Goal: Task Accomplishment & Management: Manage account settings

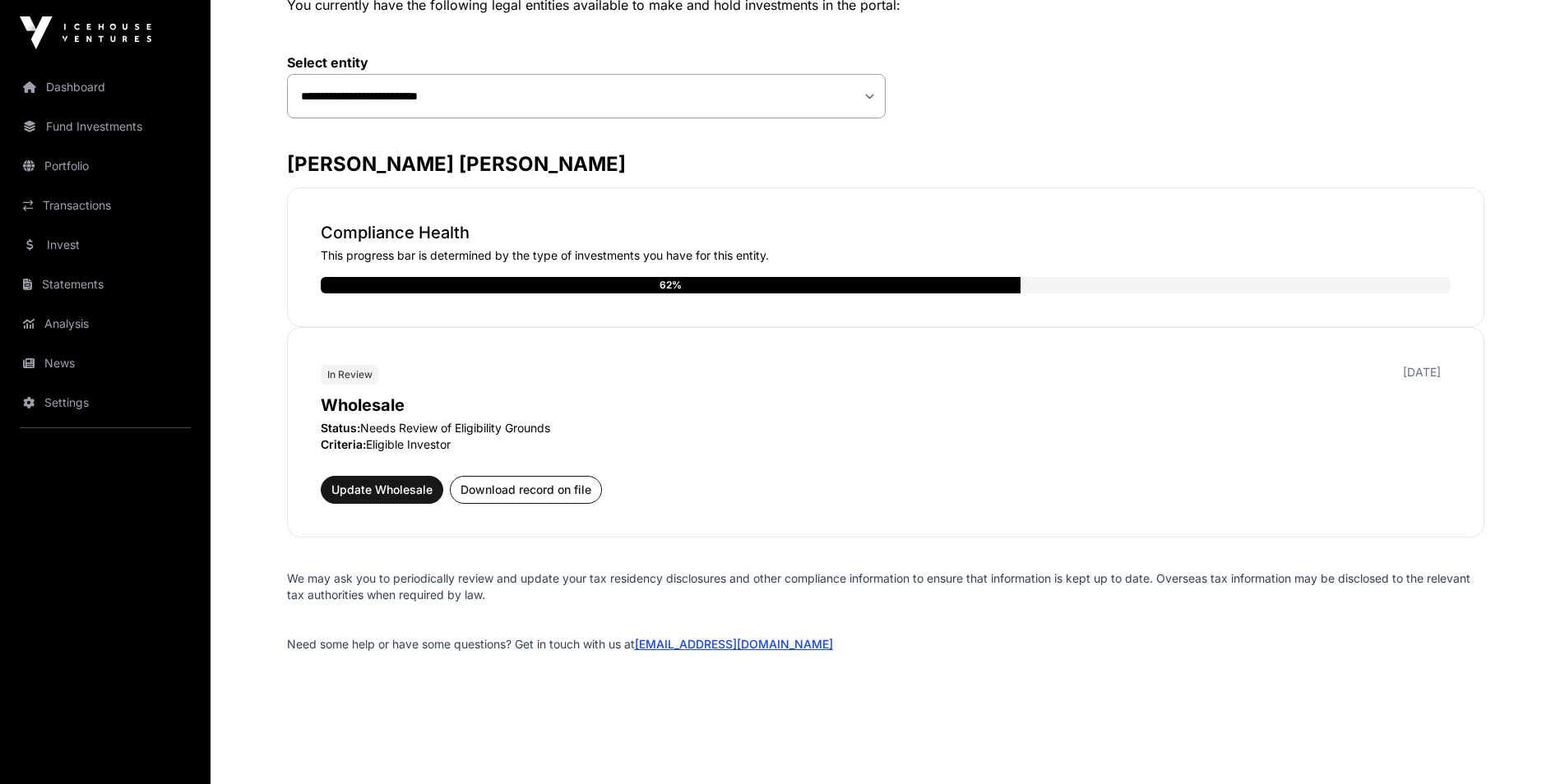
scroll to position [160, 0]
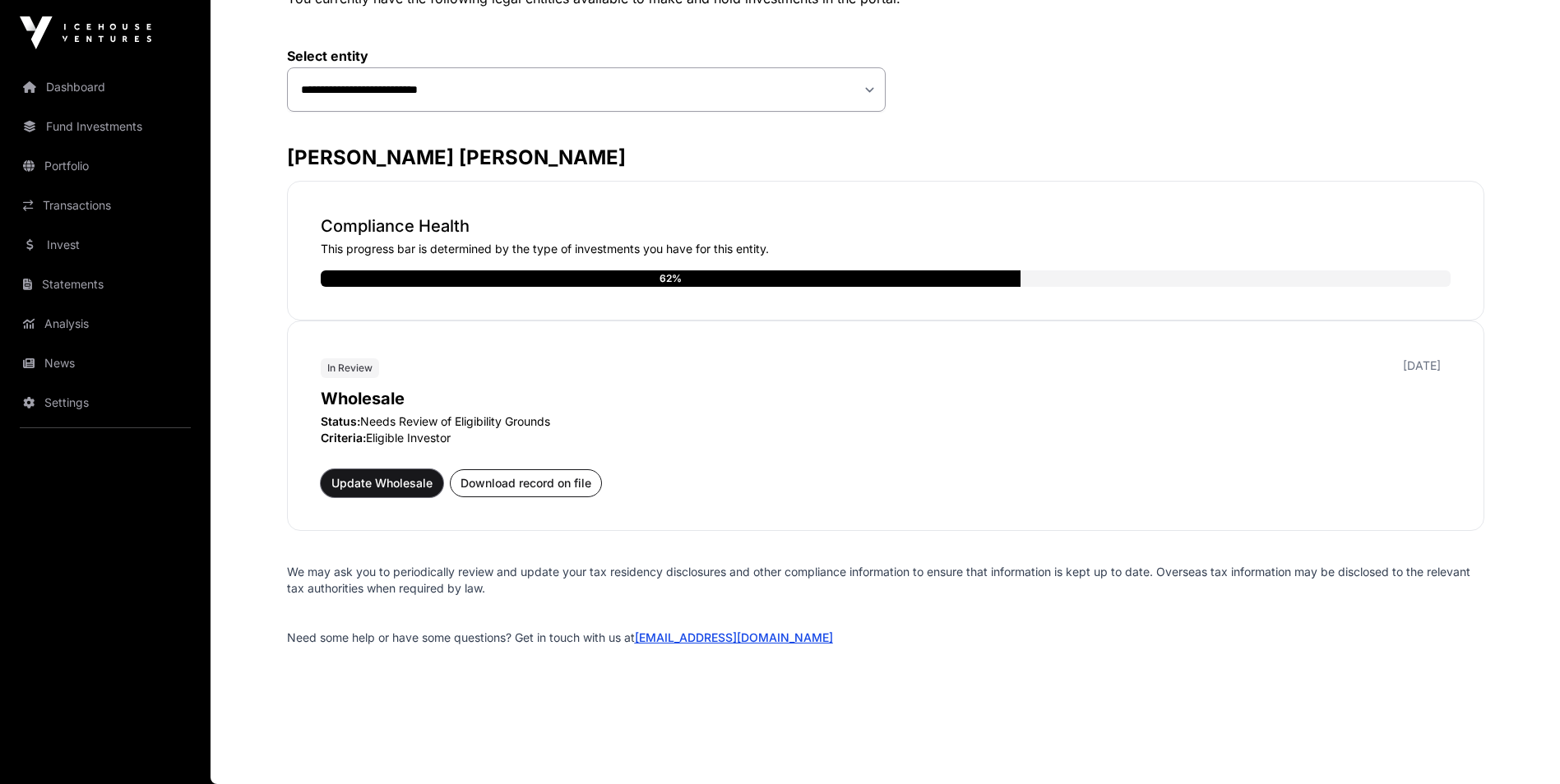
click at [368, 479] on span "Update Wholesale" at bounding box center [382, 483] width 101 height 17
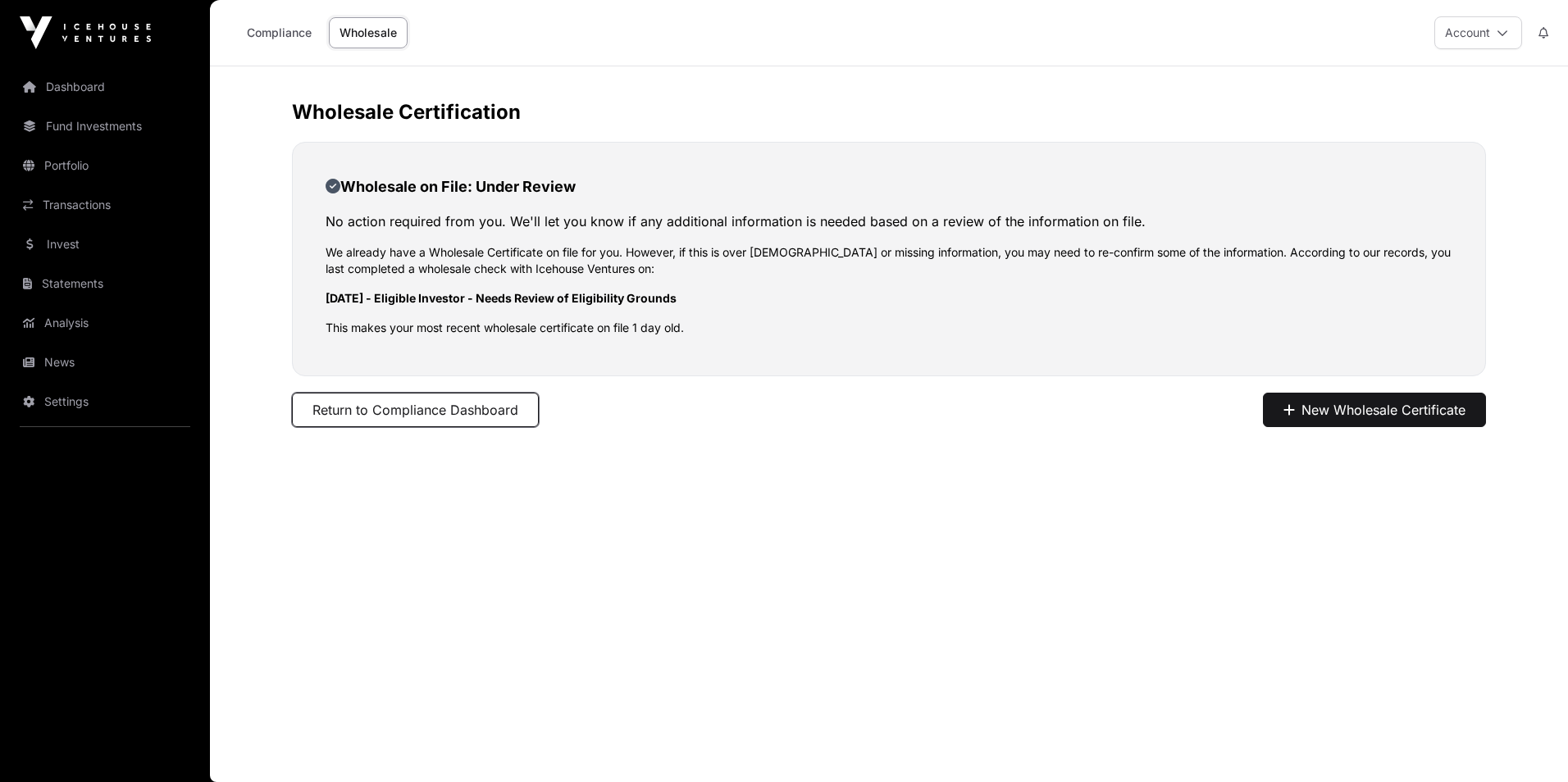
click at [387, 416] on button "Return to Compliance Dashboard" at bounding box center [414, 411] width 247 height 35
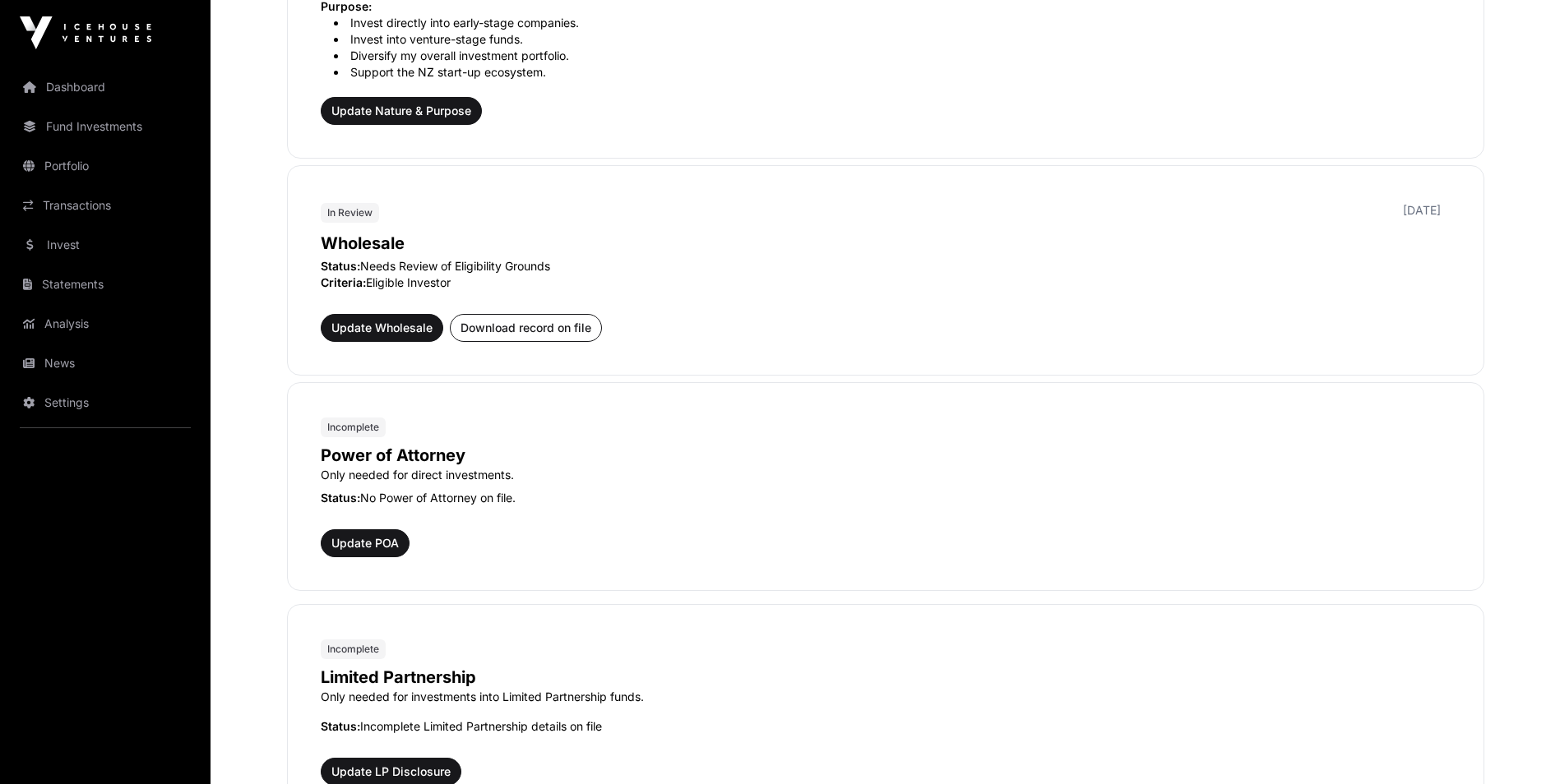
scroll to position [575, 0]
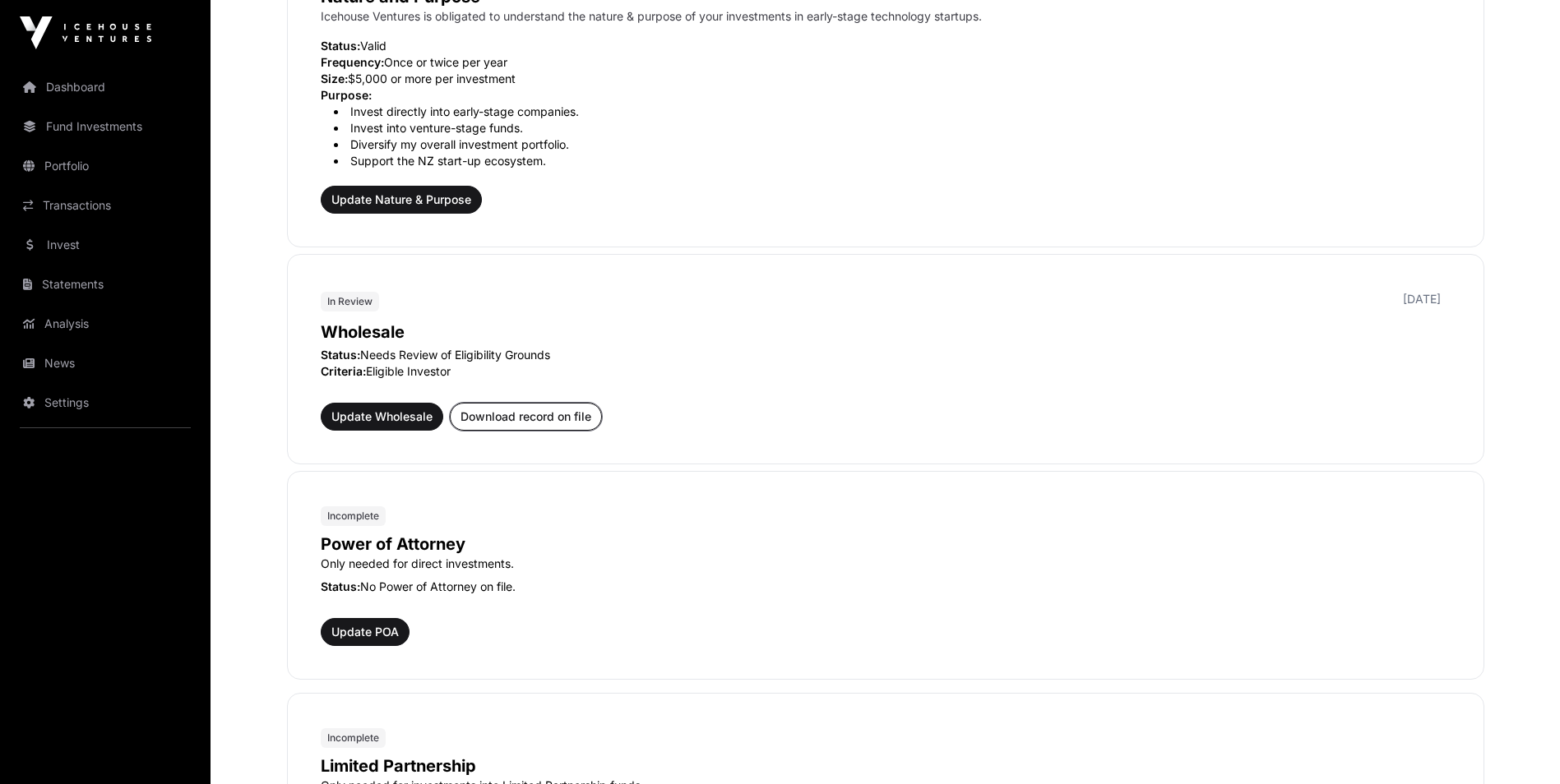
click at [526, 426] on button "Download record on file" at bounding box center [526, 416] width 153 height 28
